Goal: Register for event/course

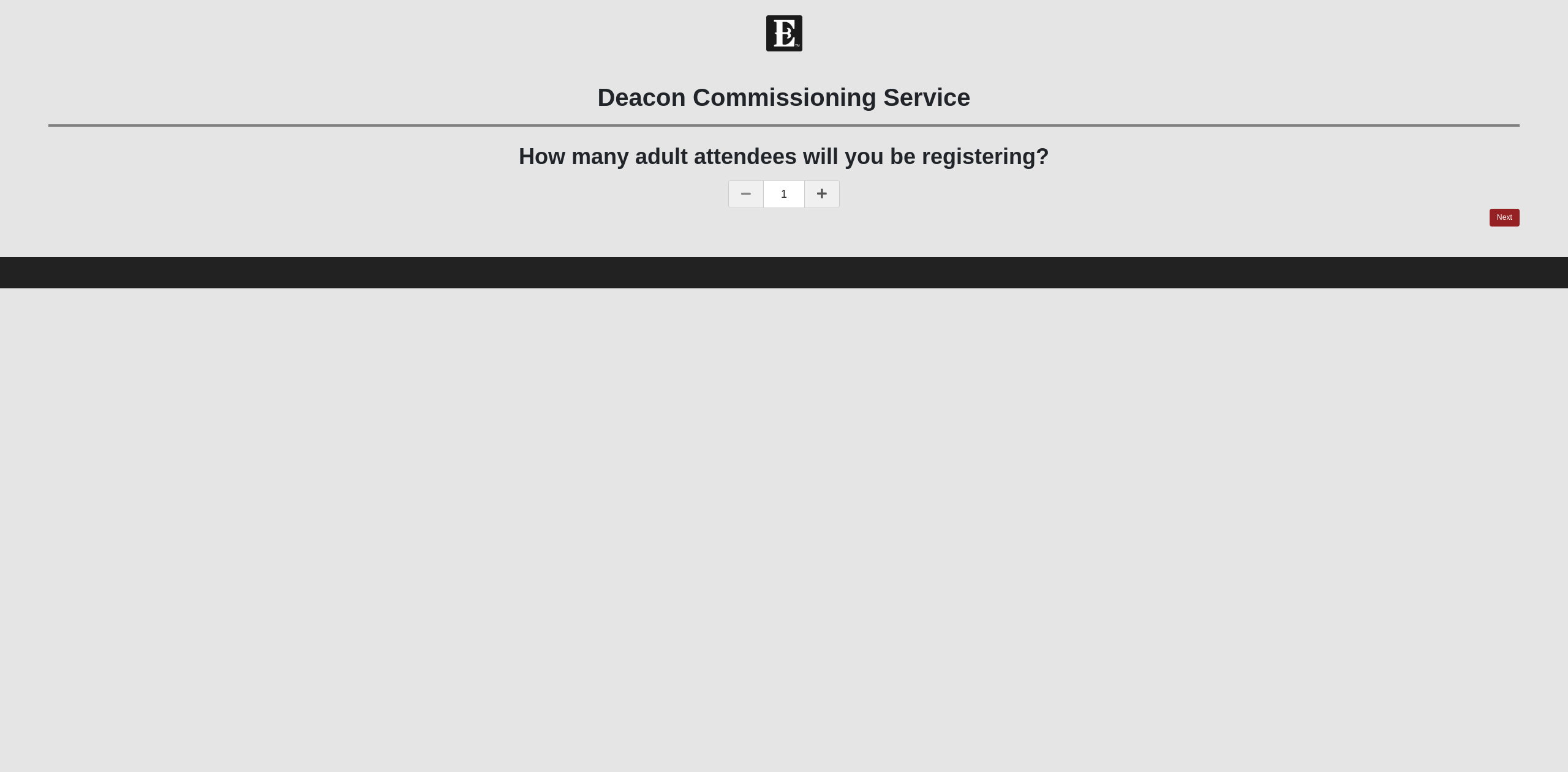
click at [828, 195] on link at bounding box center [821, 194] width 35 height 28
click at [1496, 216] on link "Next" at bounding box center [1505, 218] width 30 height 18
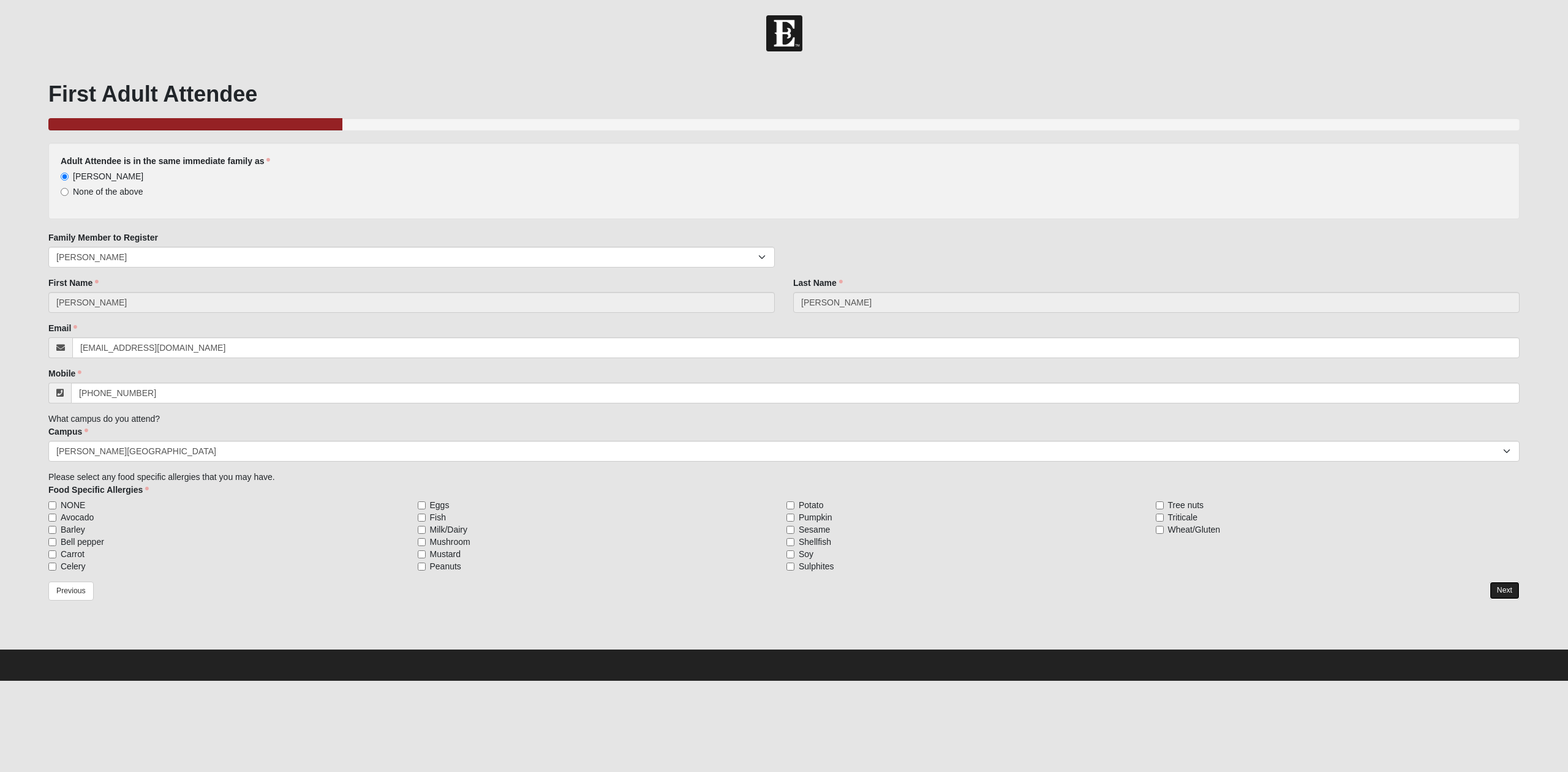
click at [1511, 593] on link "Next" at bounding box center [1505, 591] width 30 height 18
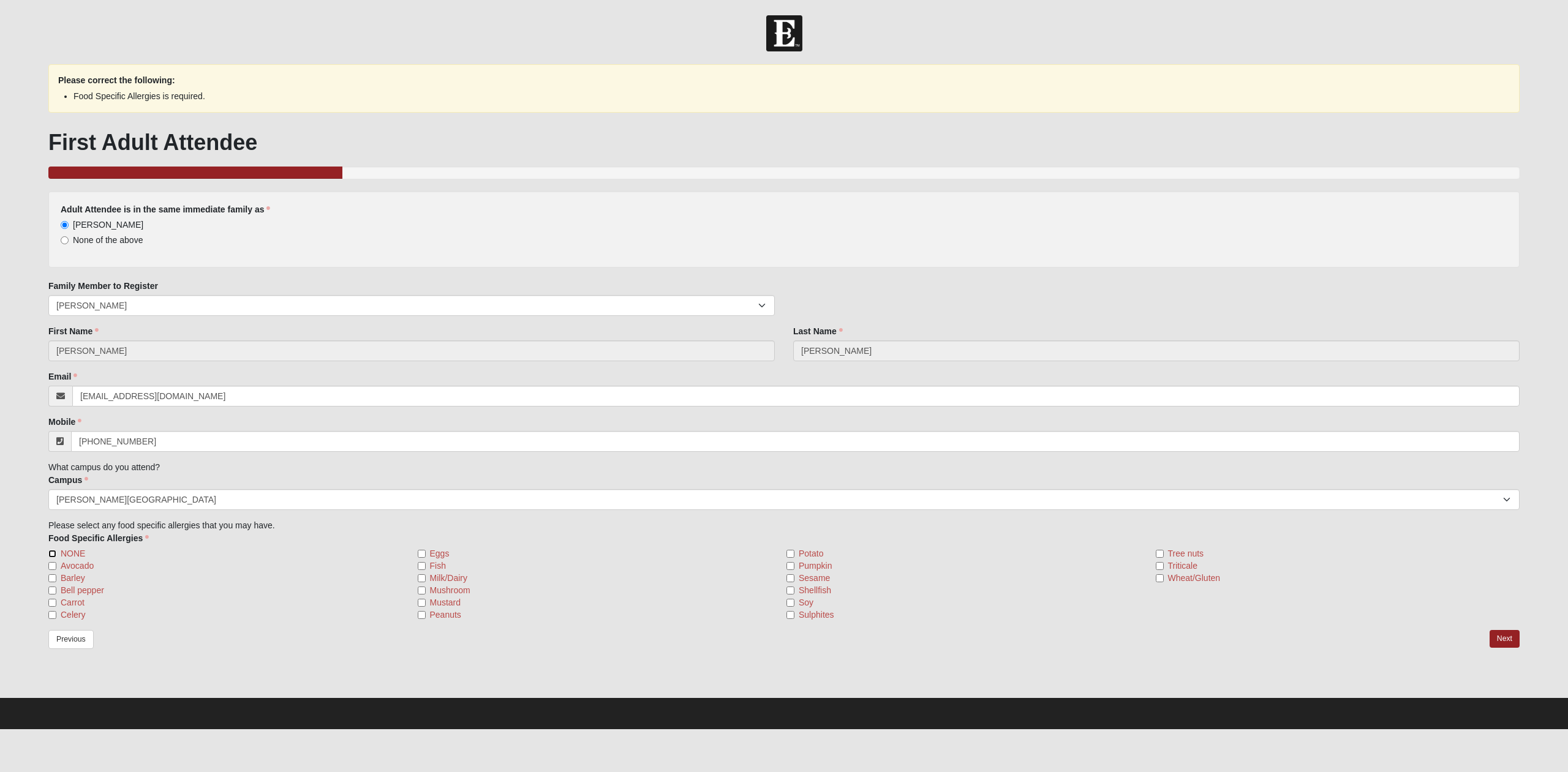
click at [54, 552] on input "NONE" at bounding box center [53, 554] width 8 height 8
checkbox input "true"
click at [1508, 639] on link "Next" at bounding box center [1505, 639] width 30 height 18
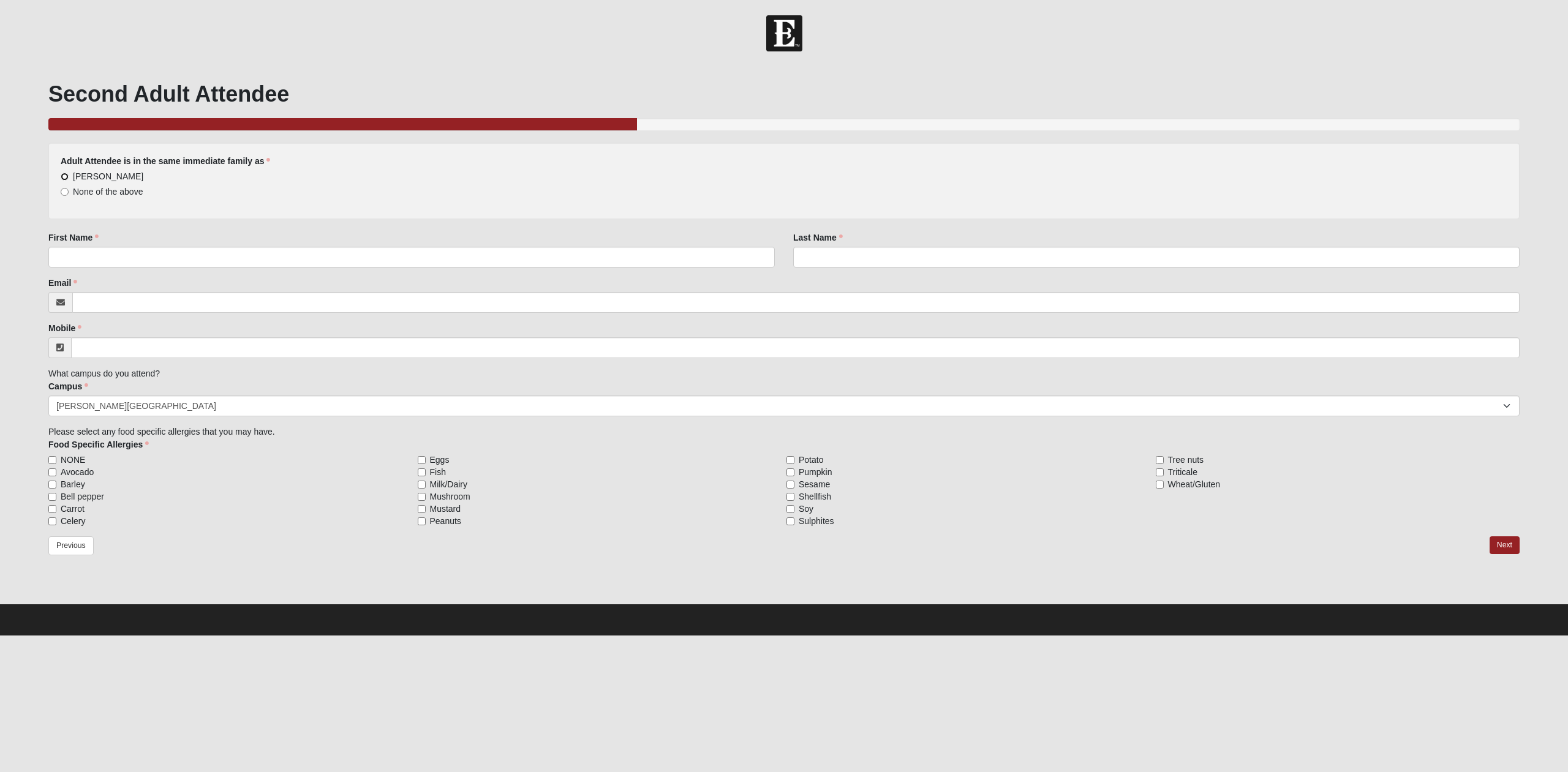
click at [64, 178] on input "[PERSON_NAME]" at bounding box center [65, 177] width 8 height 8
radio input "true"
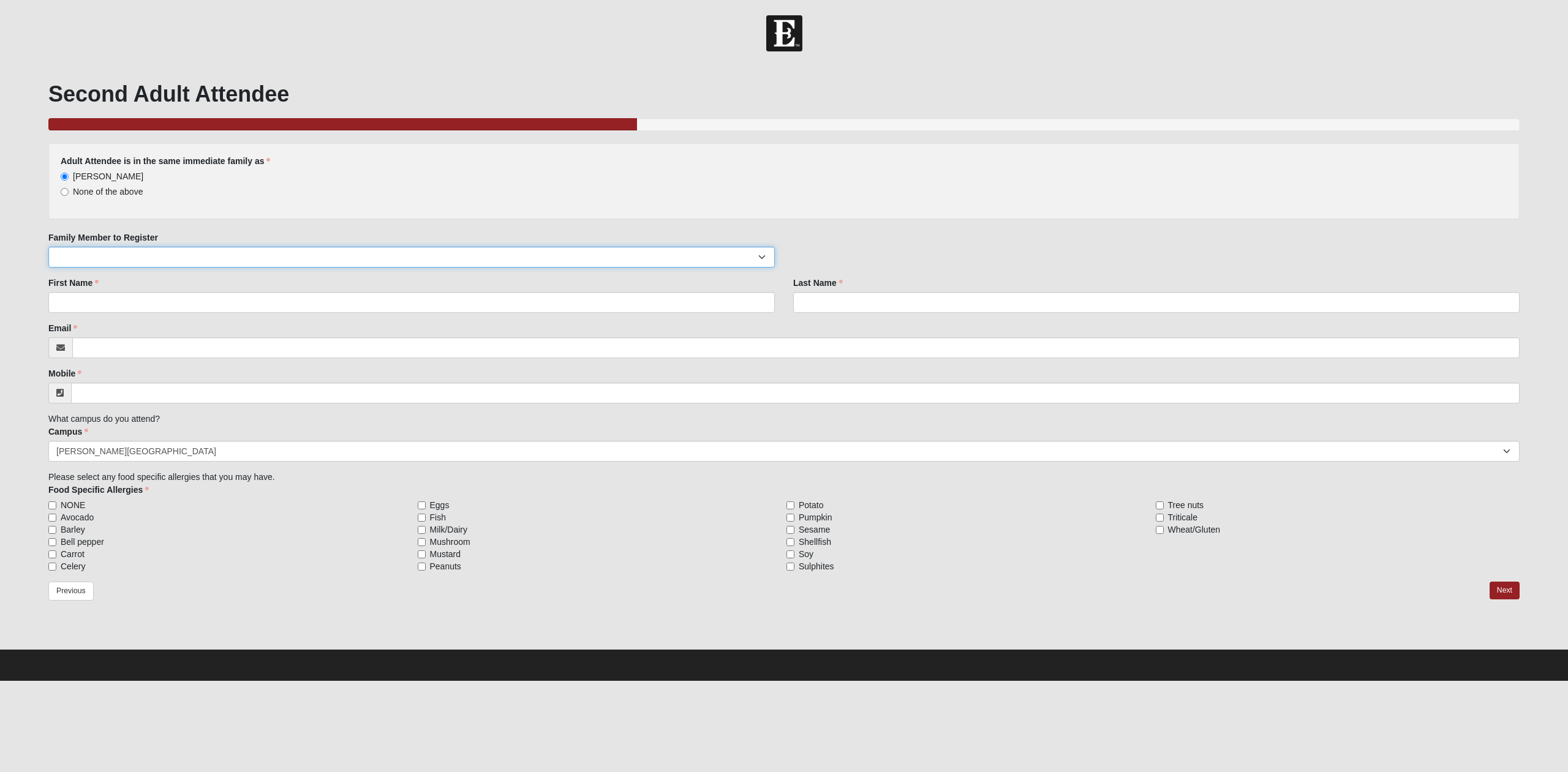
click at [49, 247] on select "[PERSON_NAME]" at bounding box center [412, 257] width 727 height 21
select select "249639"
click option "[PERSON_NAME]" at bounding box center [0, 0] width 0 height 0
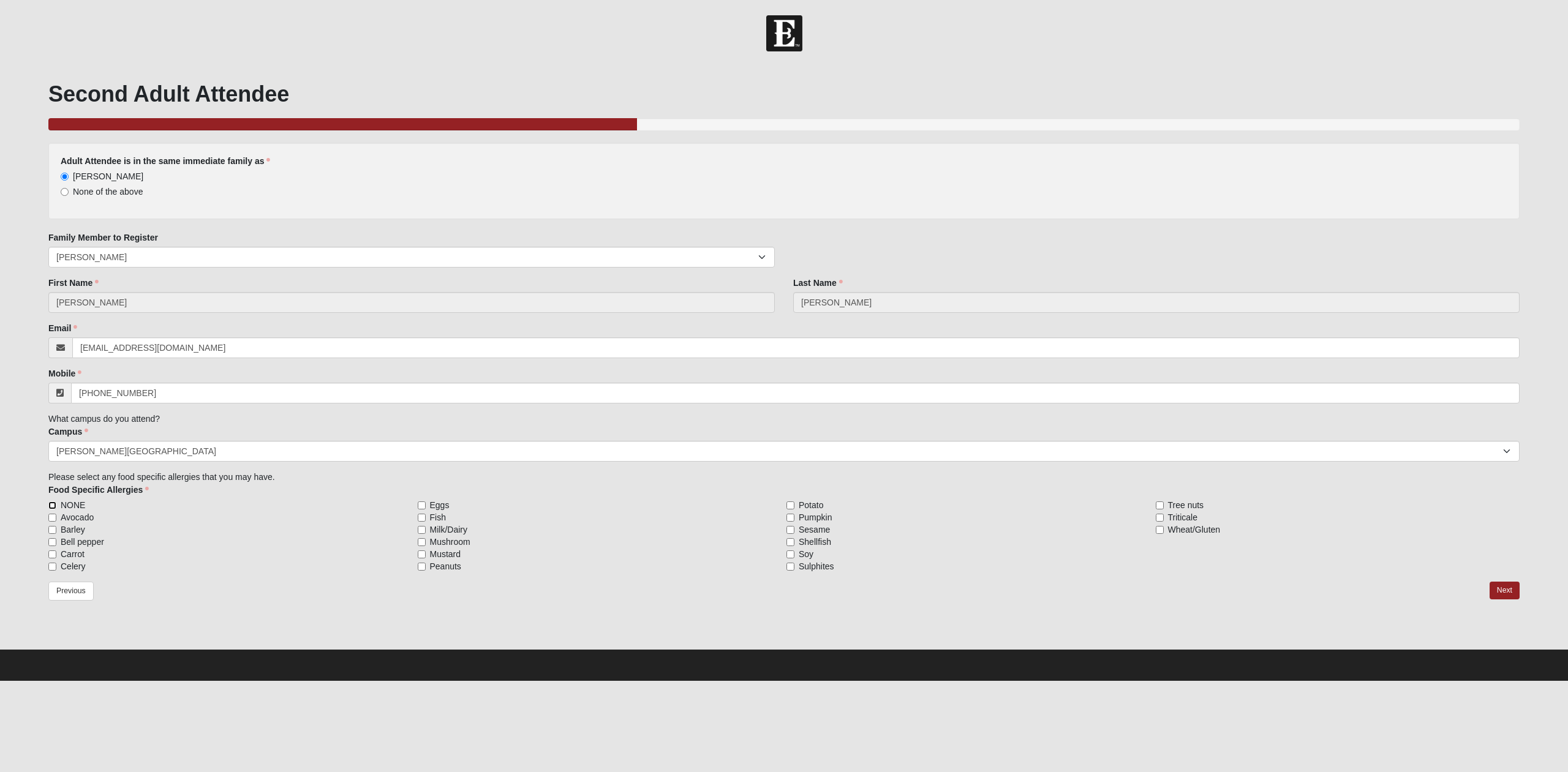
click at [52, 505] on input "NONE" at bounding box center [53, 506] width 8 height 8
checkbox input "true"
click at [1506, 590] on link "Next" at bounding box center [1505, 591] width 30 height 18
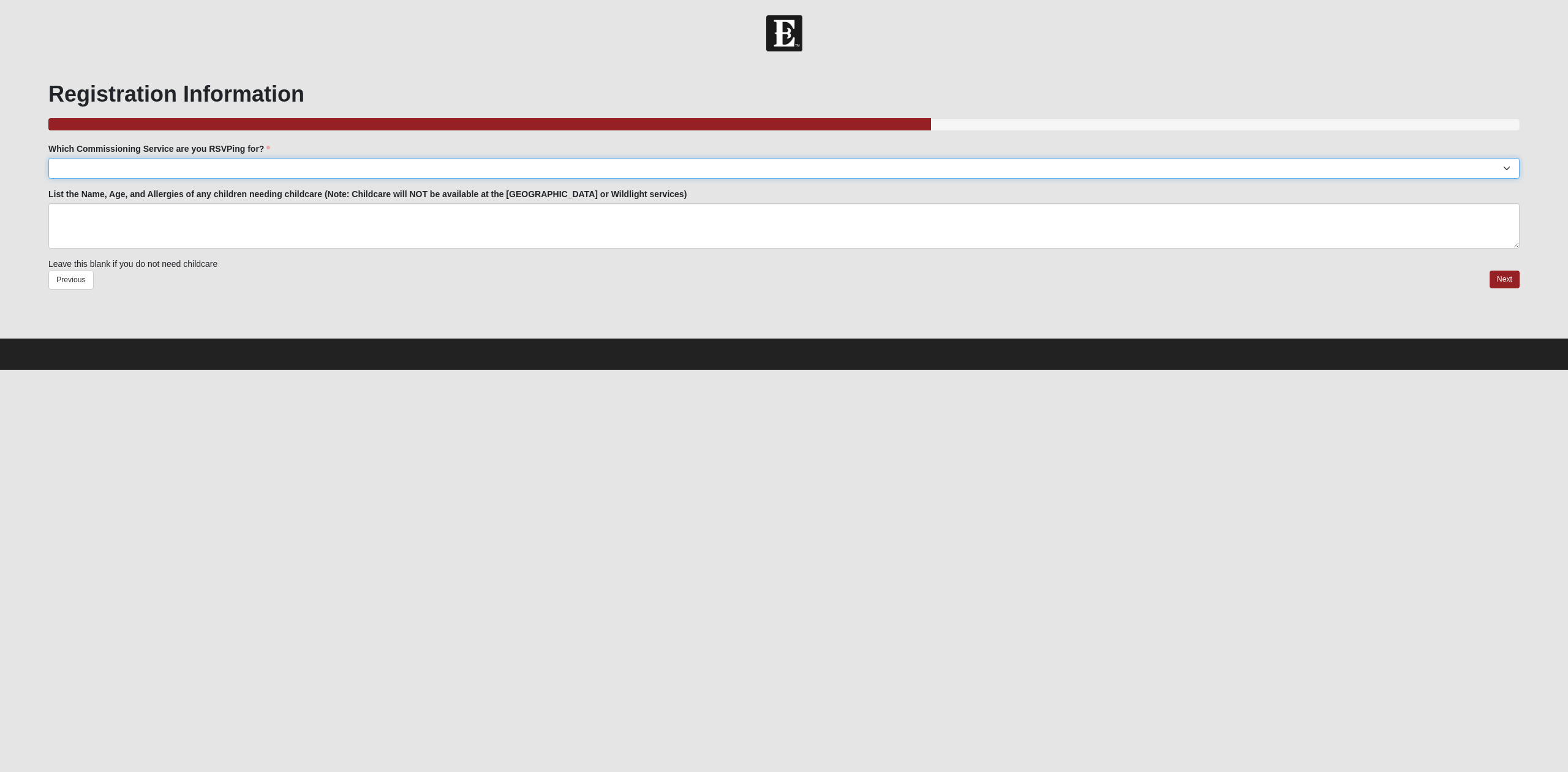
click at [49, 158] on select "Arlington: Sunday November 2nd | 6:00pm | Maccurrach Residence (4970 Maybank Wa…" at bounding box center [784, 168] width 1472 height 21
select select "Fleming Island: Tuesday October 28th | 6:30pm | Fleming Island Campus"
click option "Fleming Island: Tuesday October 28th | 6:30pm | Fleming Island Campus" at bounding box center [0, 0] width 0 height 0
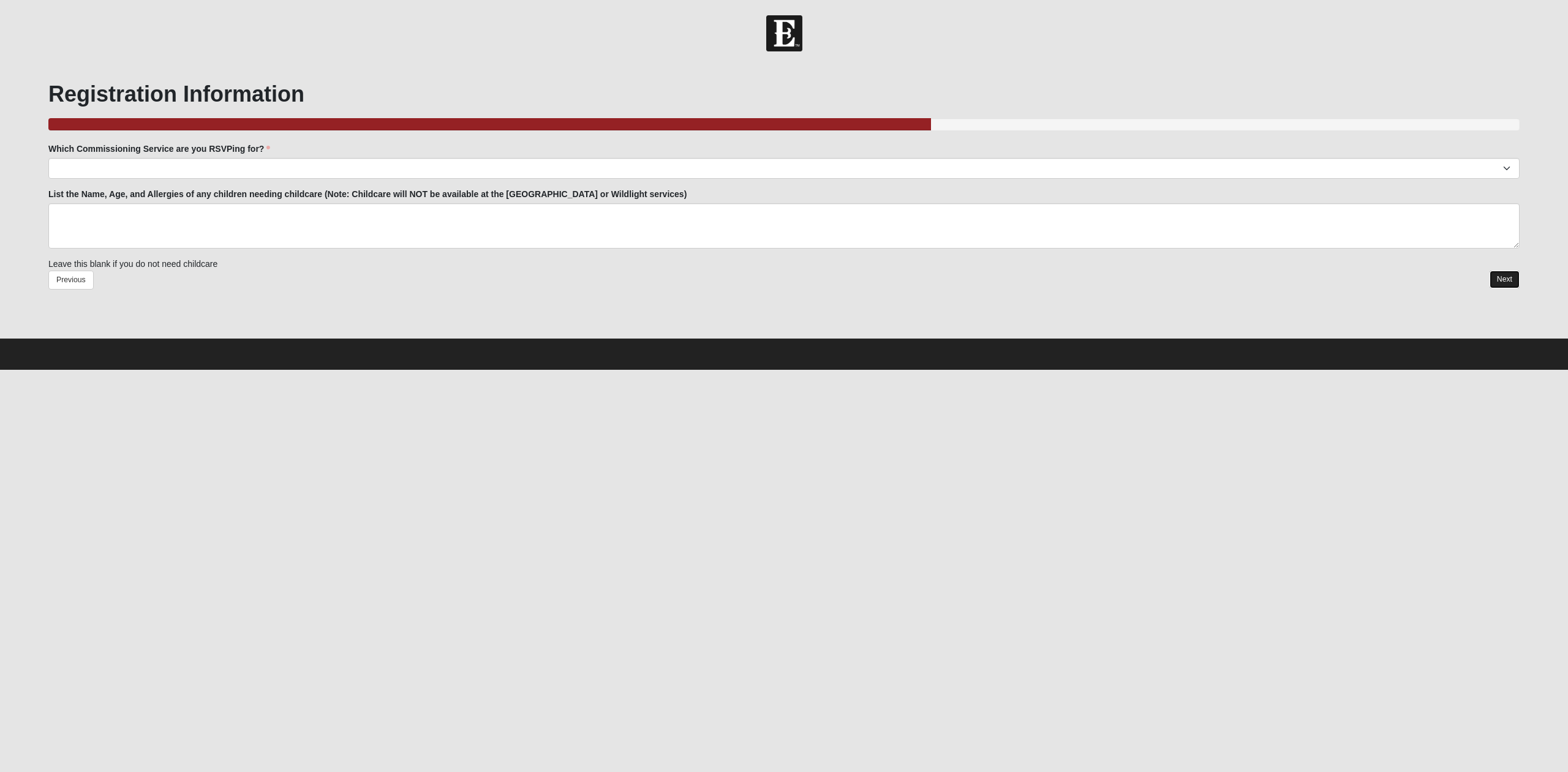
click at [1507, 277] on link "Next" at bounding box center [1505, 280] width 30 height 18
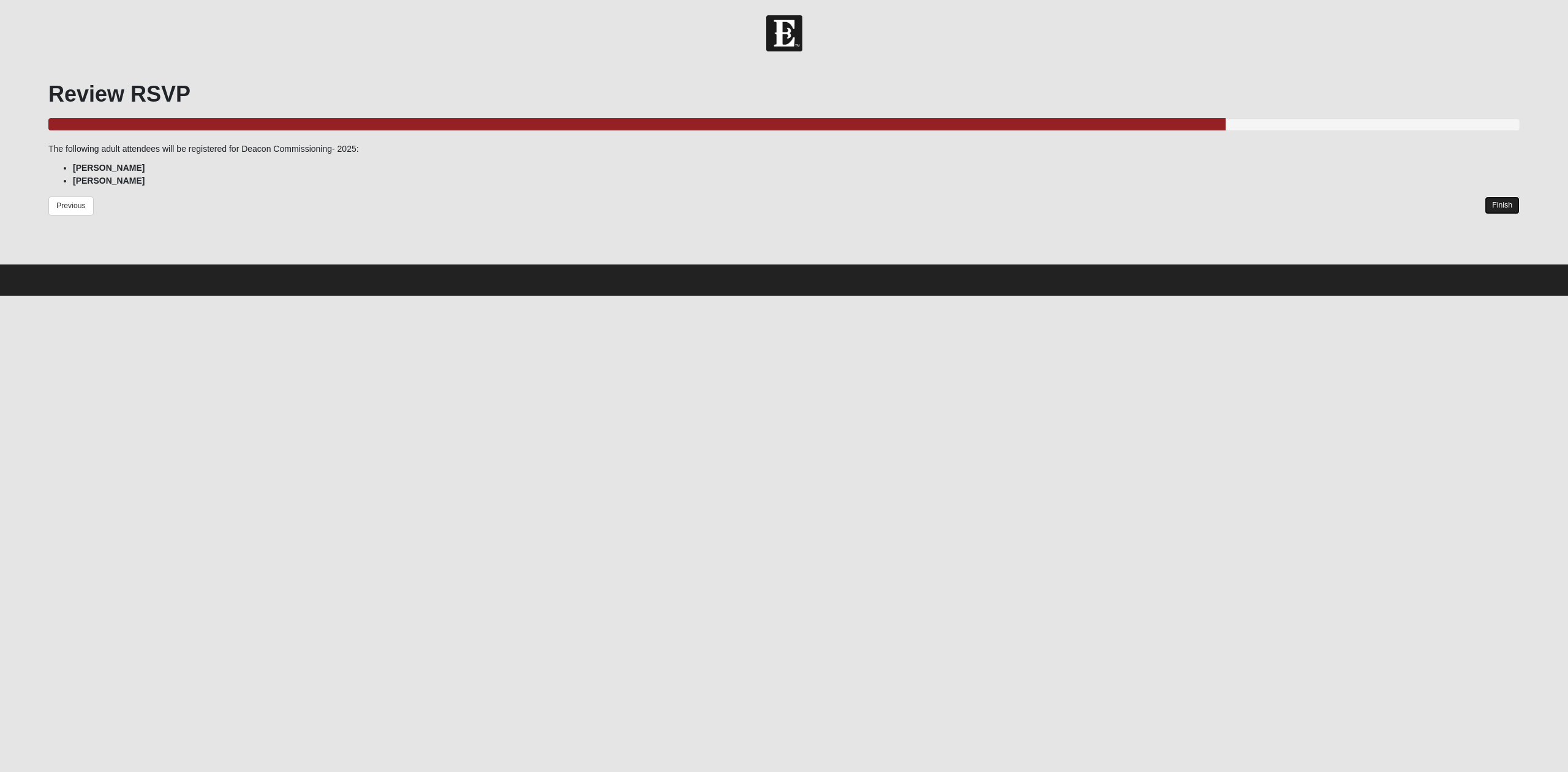
click at [1503, 205] on link "Finish" at bounding box center [1502, 206] width 35 height 18
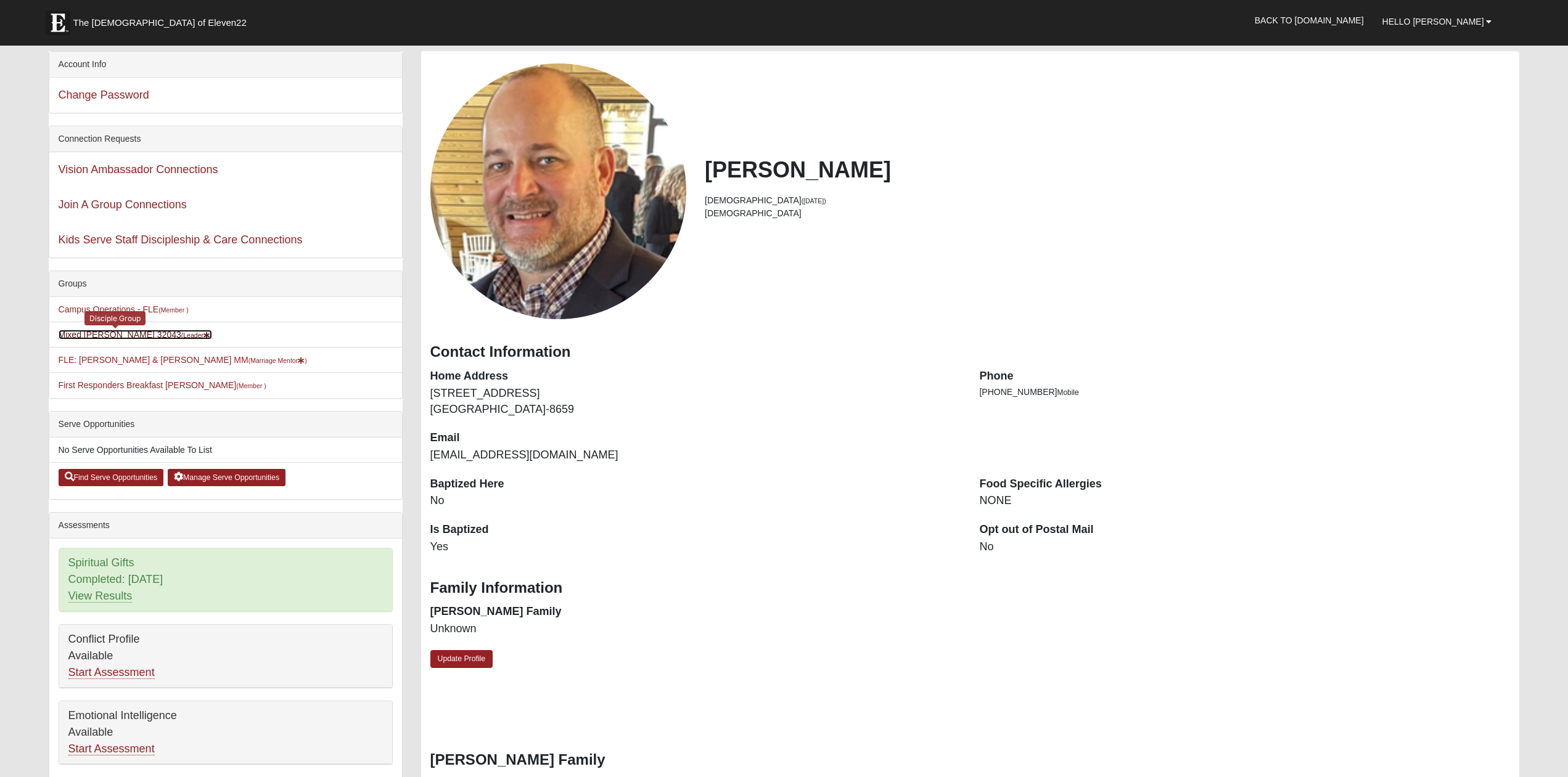
click at [181, 339] on small "(Leader )" at bounding box center [197, 335] width 31 height 7
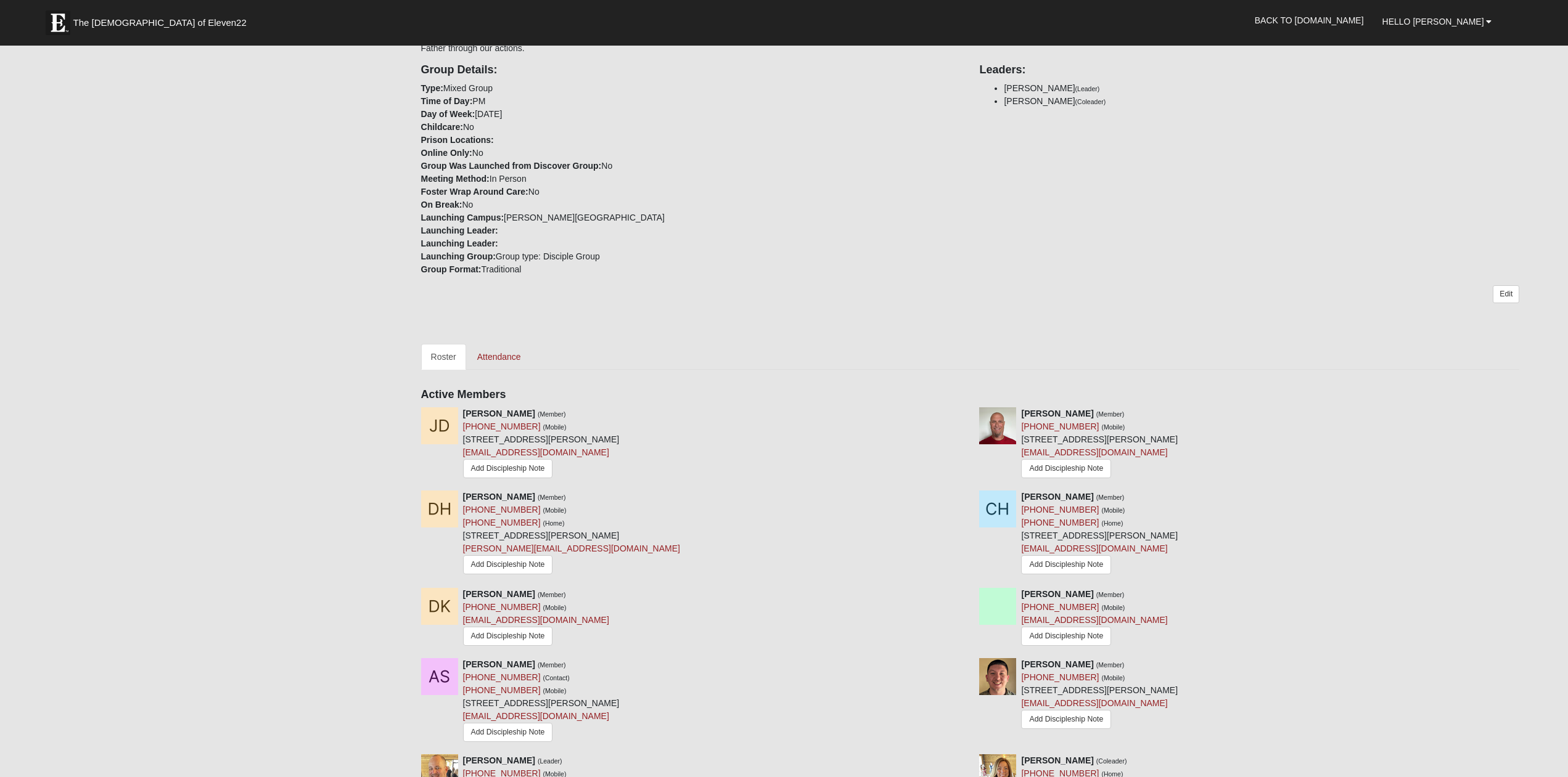
scroll to position [315, 0]
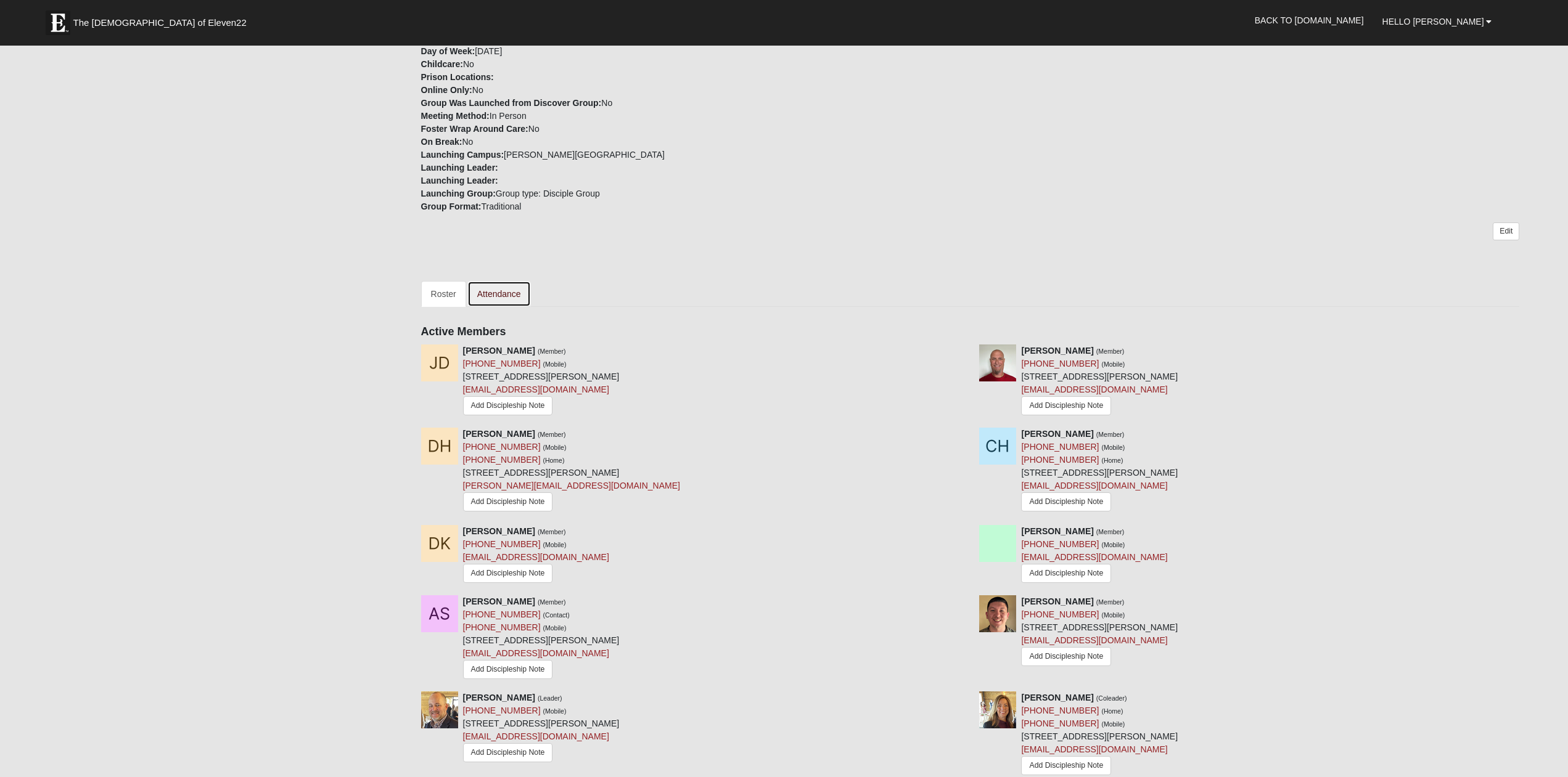
click at [512, 281] on link "Attendance" at bounding box center [499, 293] width 64 height 26
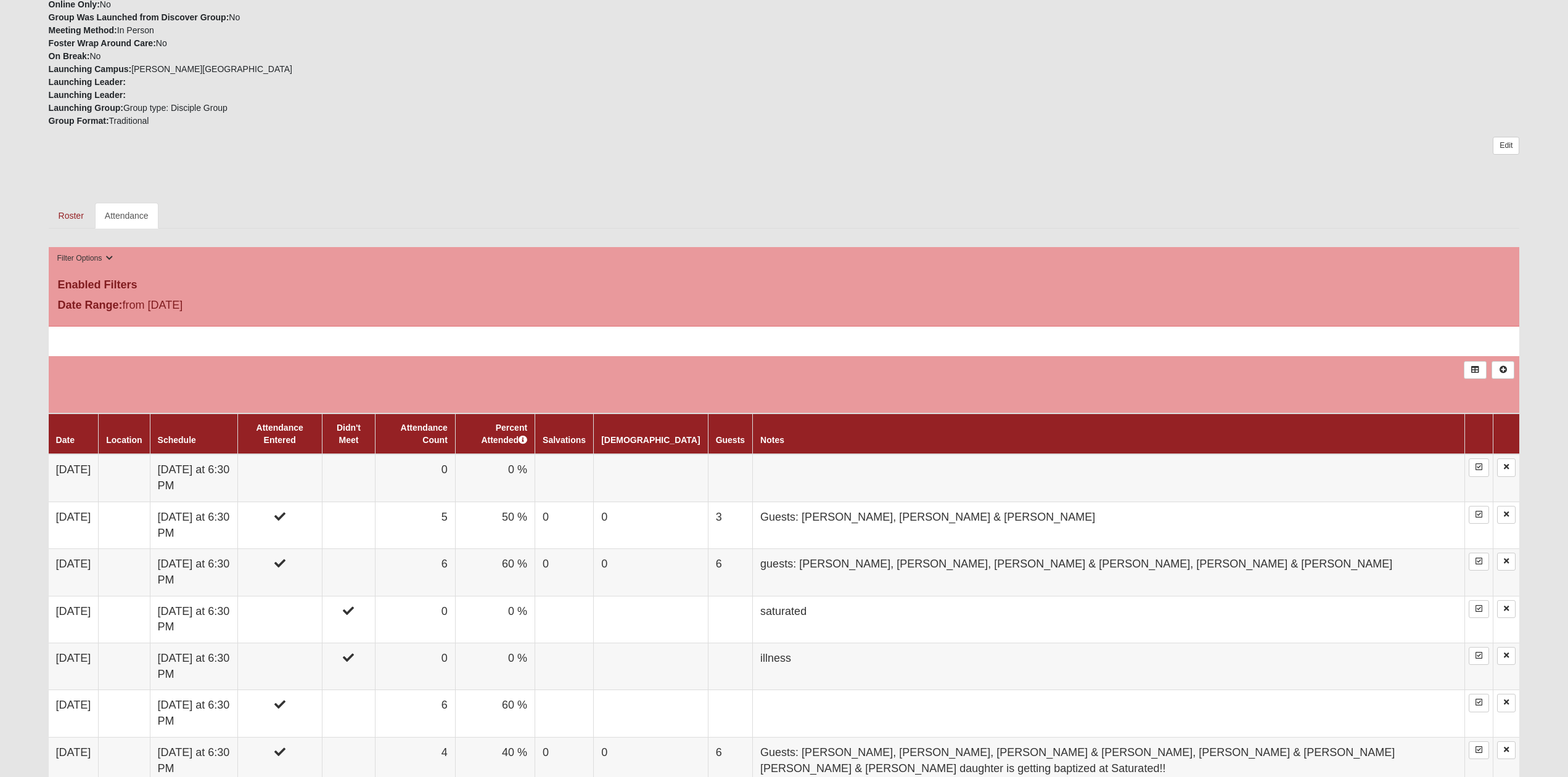
scroll to position [440, 0]
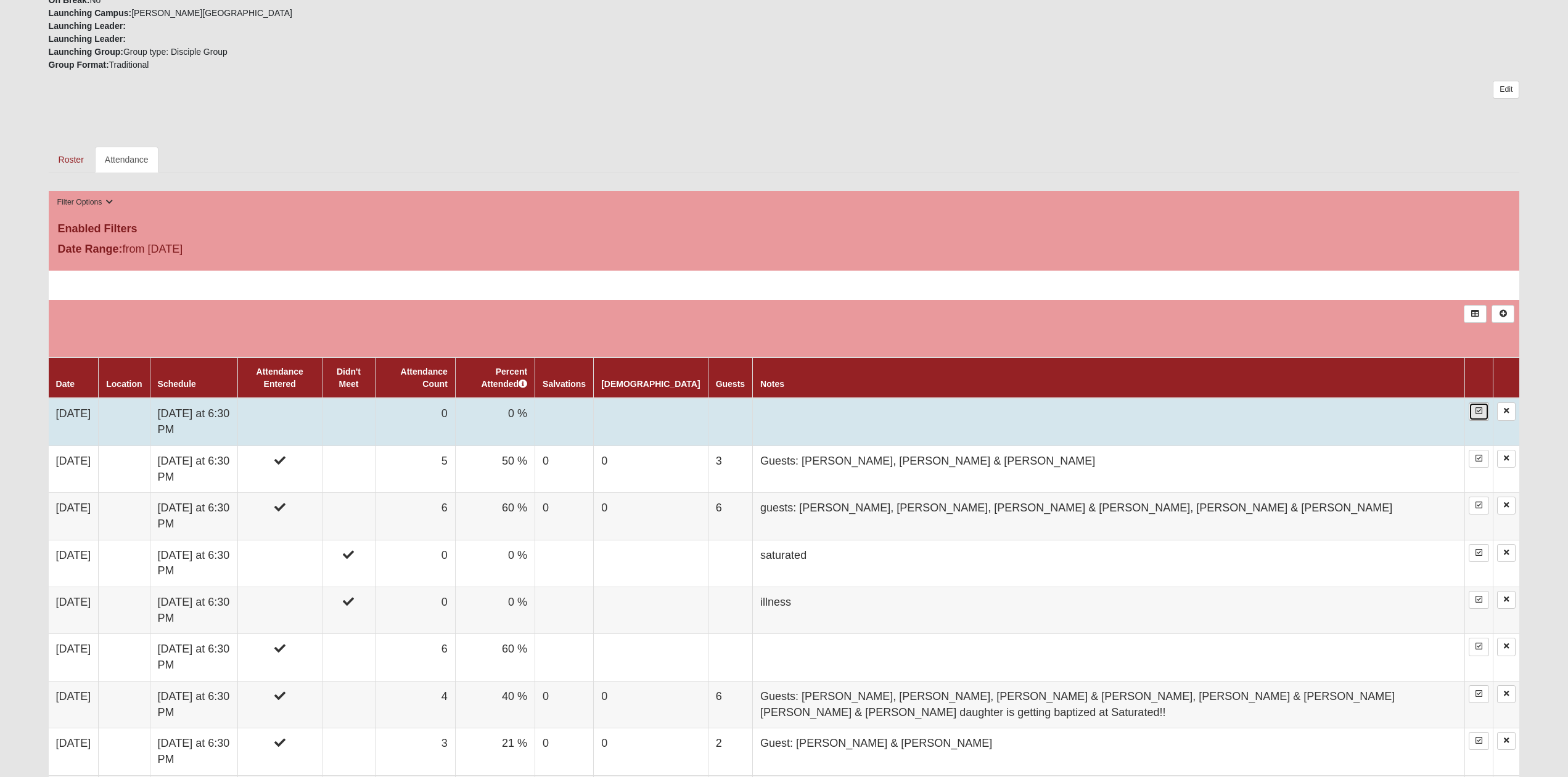
click at [1475, 410] on link at bounding box center [1479, 412] width 21 height 18
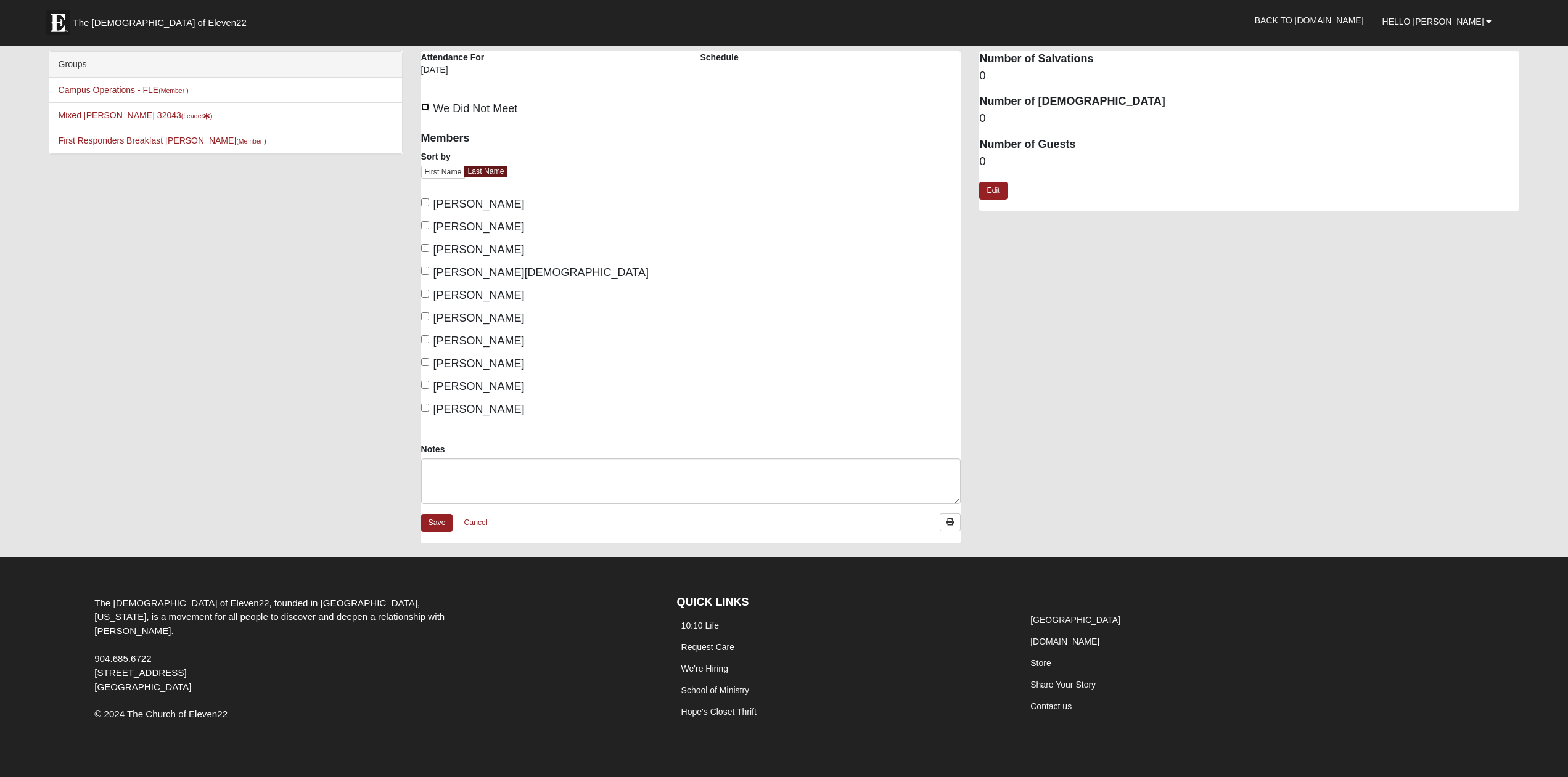
click at [428, 107] on input "We Did Not Meet" at bounding box center [425, 107] width 8 height 8
checkbox input "true"
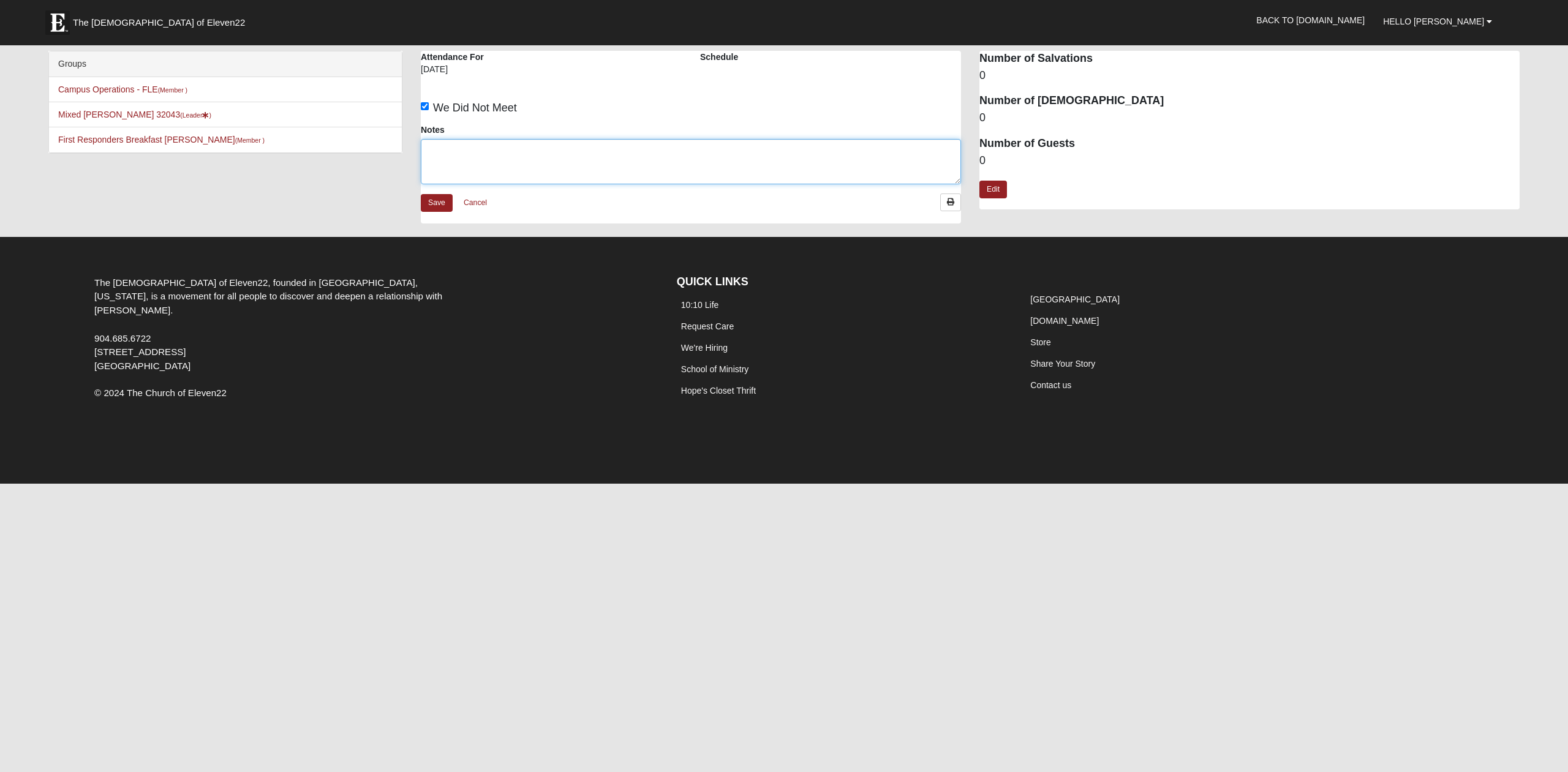
click at [497, 156] on textarea "Notes" at bounding box center [691, 161] width 540 height 45
type textarea "illness"
click at [442, 200] on link "Save" at bounding box center [436, 203] width 32 height 18
